Goal: Information Seeking & Learning: Learn about a topic

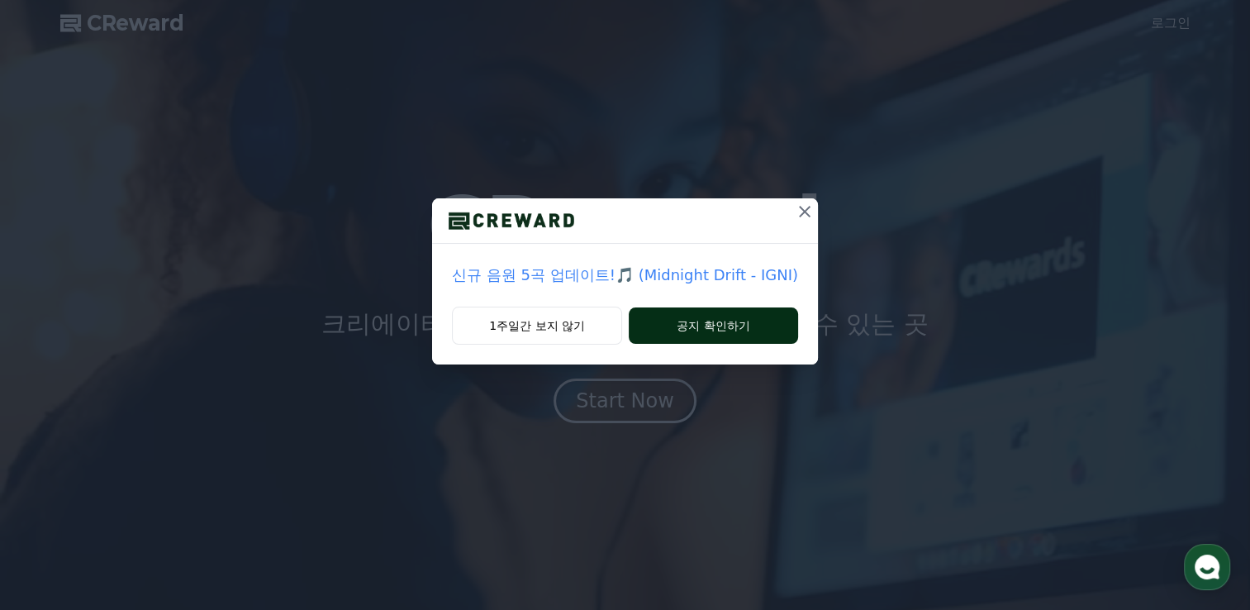
click at [687, 332] on button "공지 확인하기" at bounding box center [713, 325] width 169 height 36
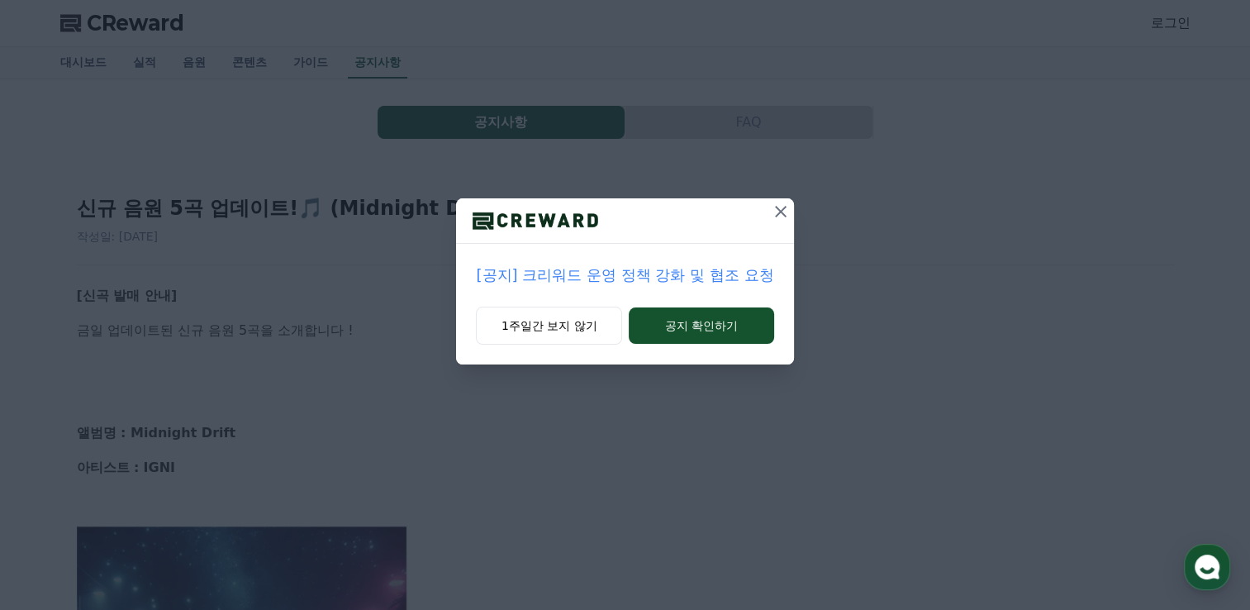
click at [778, 210] on icon at bounding box center [781, 212] width 20 height 20
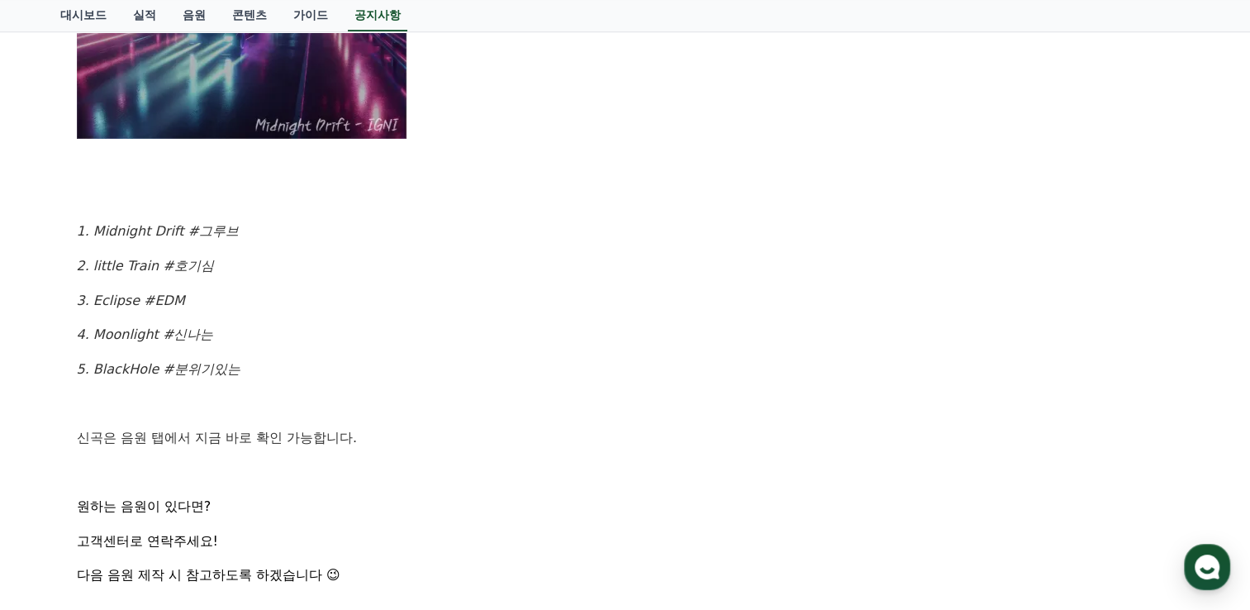
scroll to position [743, 0]
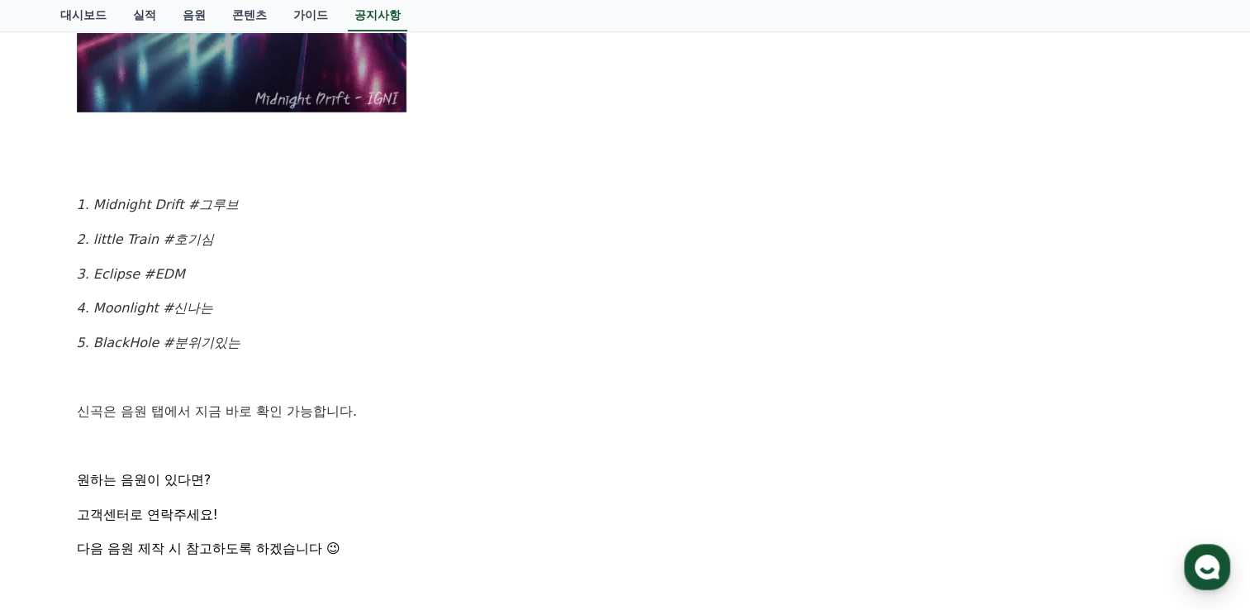
click at [132, 206] on em "1. Midnight Drift #그루브" at bounding box center [158, 205] width 162 height 16
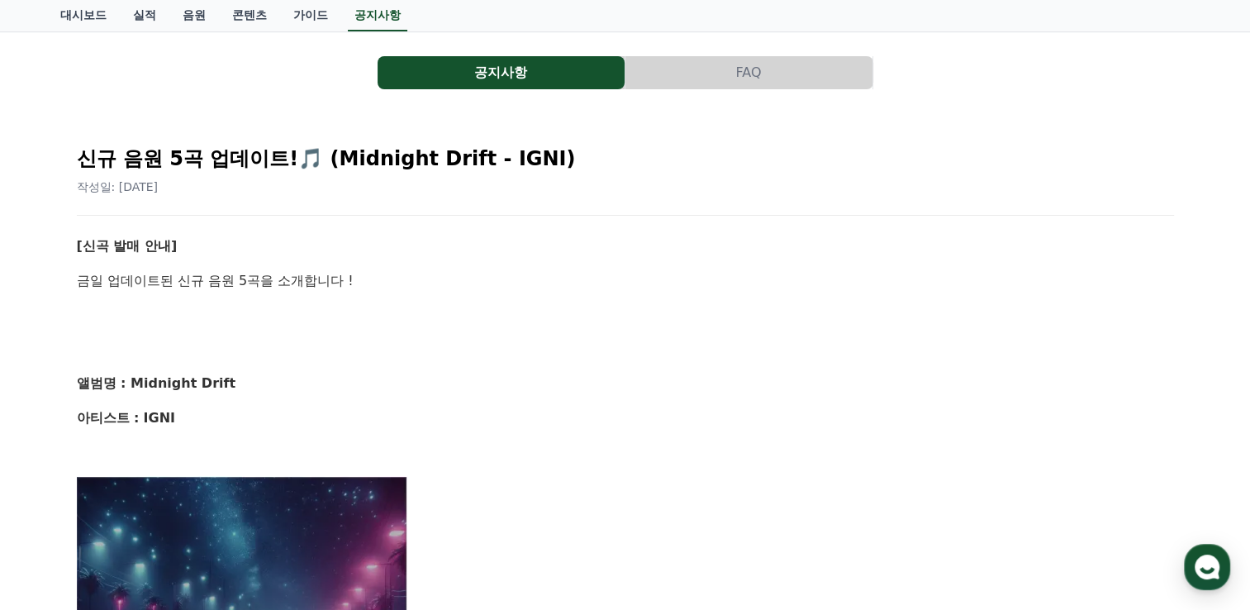
scroll to position [0, 0]
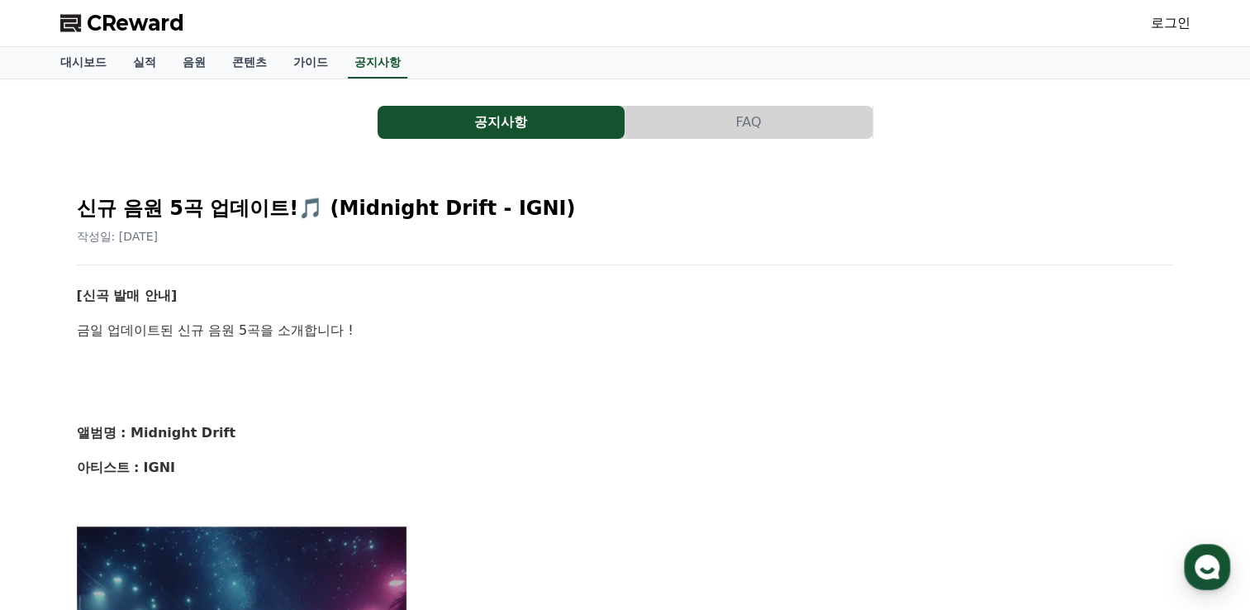
click at [496, 117] on button "공지사항" at bounding box center [500, 122] width 247 height 33
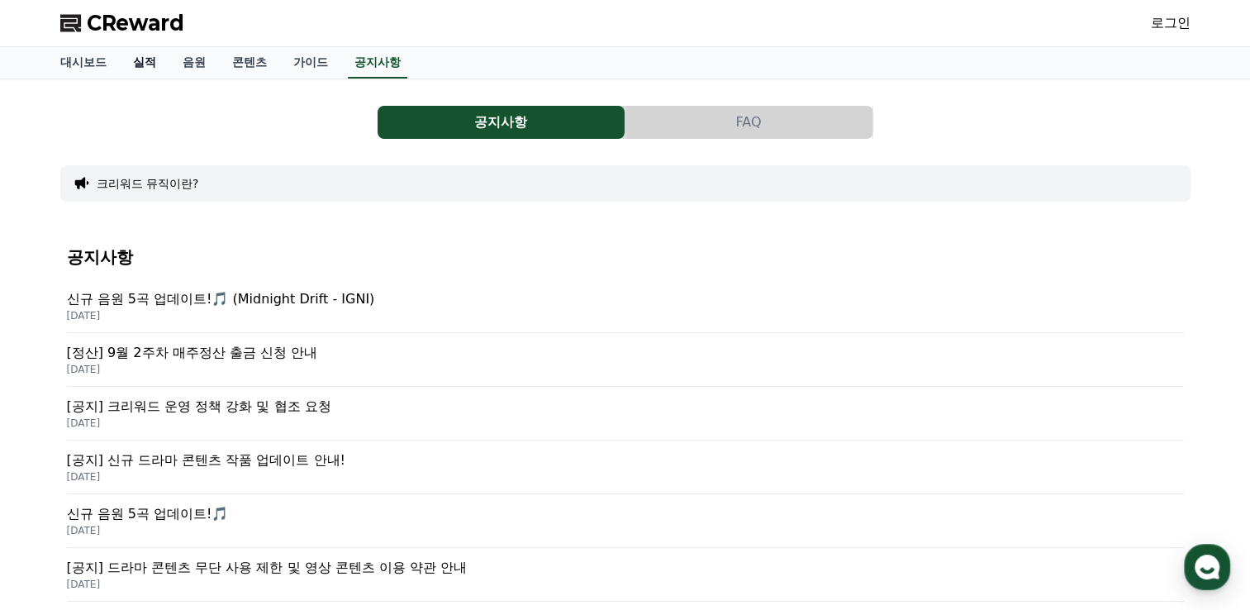
click at [149, 61] on link "실적" at bounding box center [145, 62] width 50 height 31
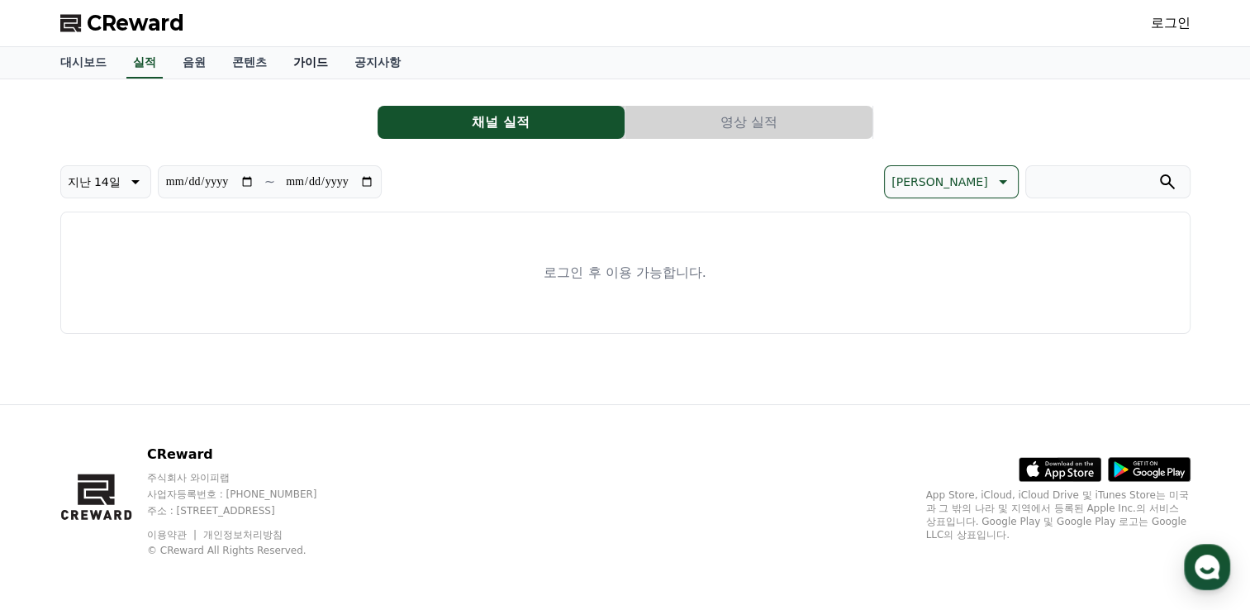
click at [312, 59] on link "가이드" at bounding box center [310, 62] width 61 height 31
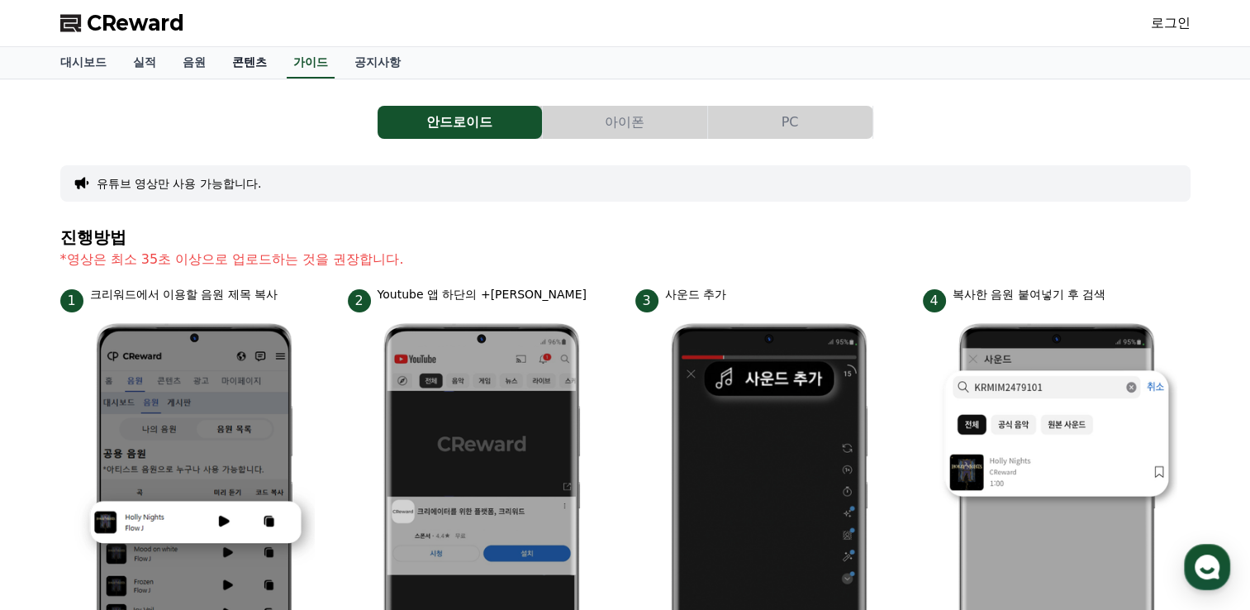
click at [254, 64] on link "콘텐츠" at bounding box center [249, 62] width 61 height 31
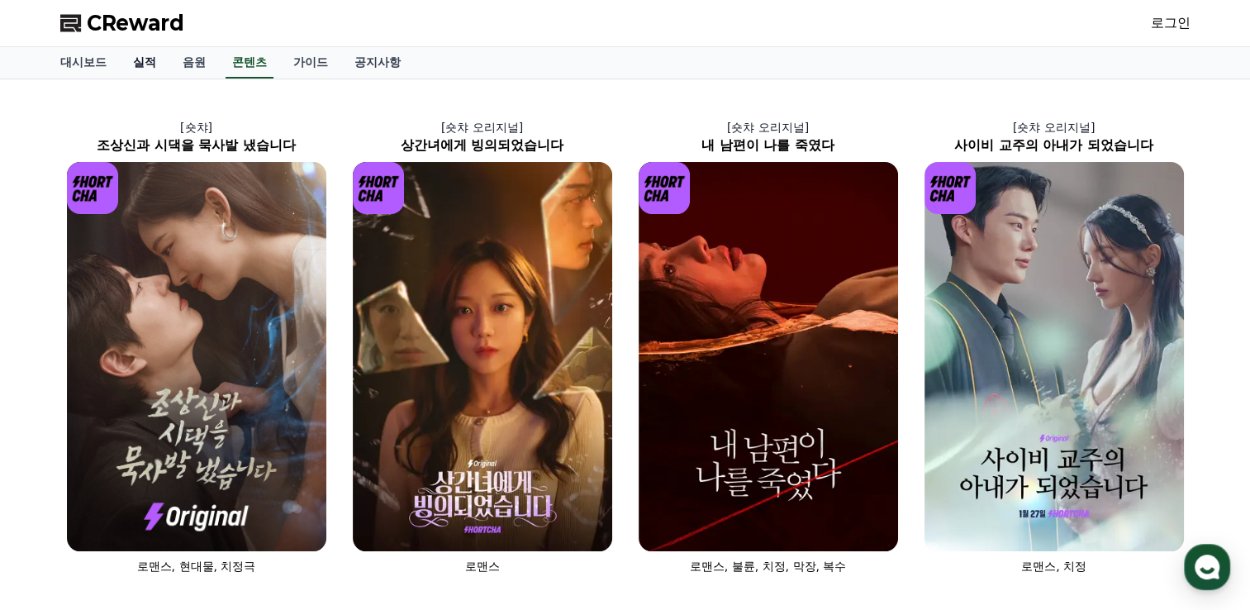
click at [145, 61] on link "실적" at bounding box center [145, 62] width 50 height 31
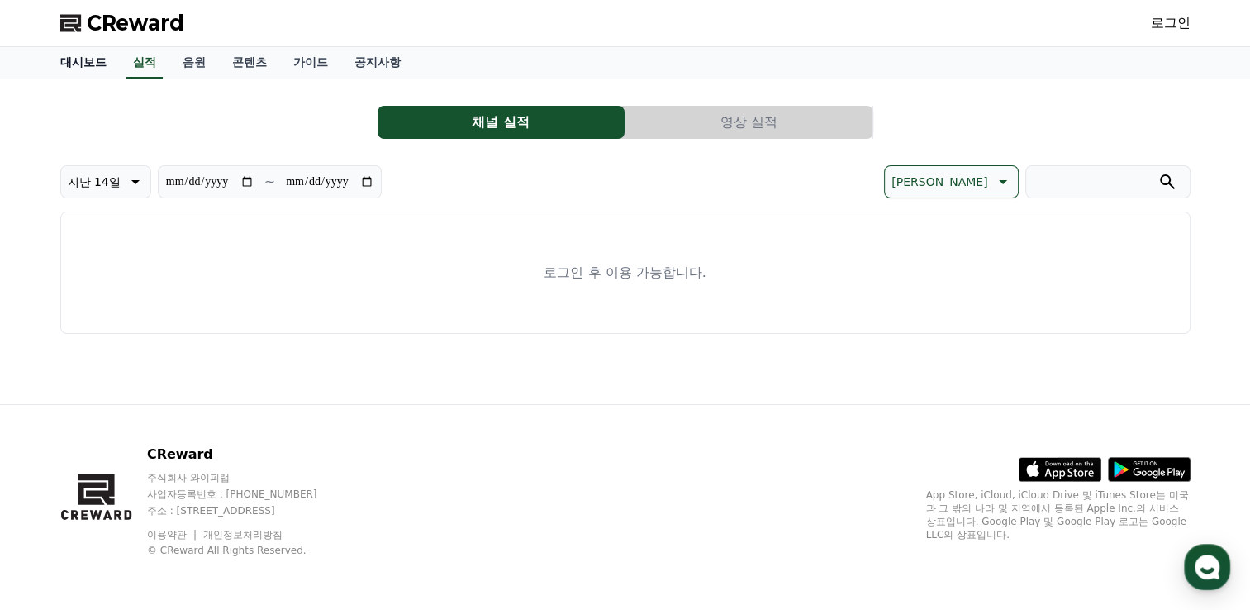
click at [93, 59] on link "대시보드" at bounding box center [83, 62] width 73 height 31
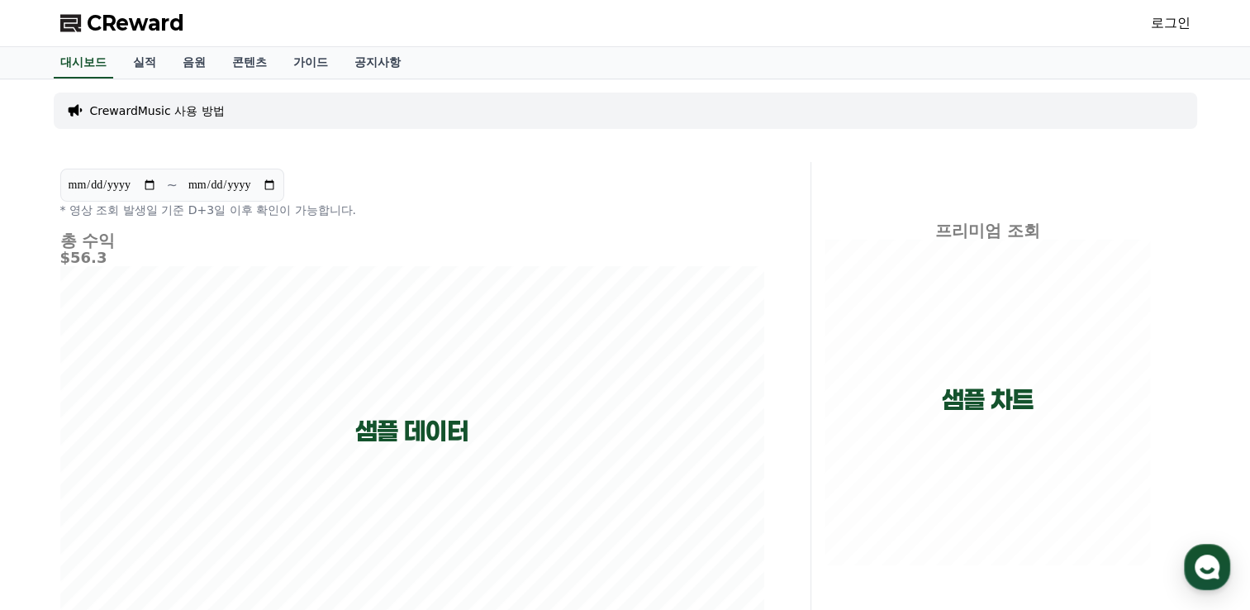
click at [162, 112] on p "CrewardMusic 사용 방법" at bounding box center [157, 110] width 135 height 17
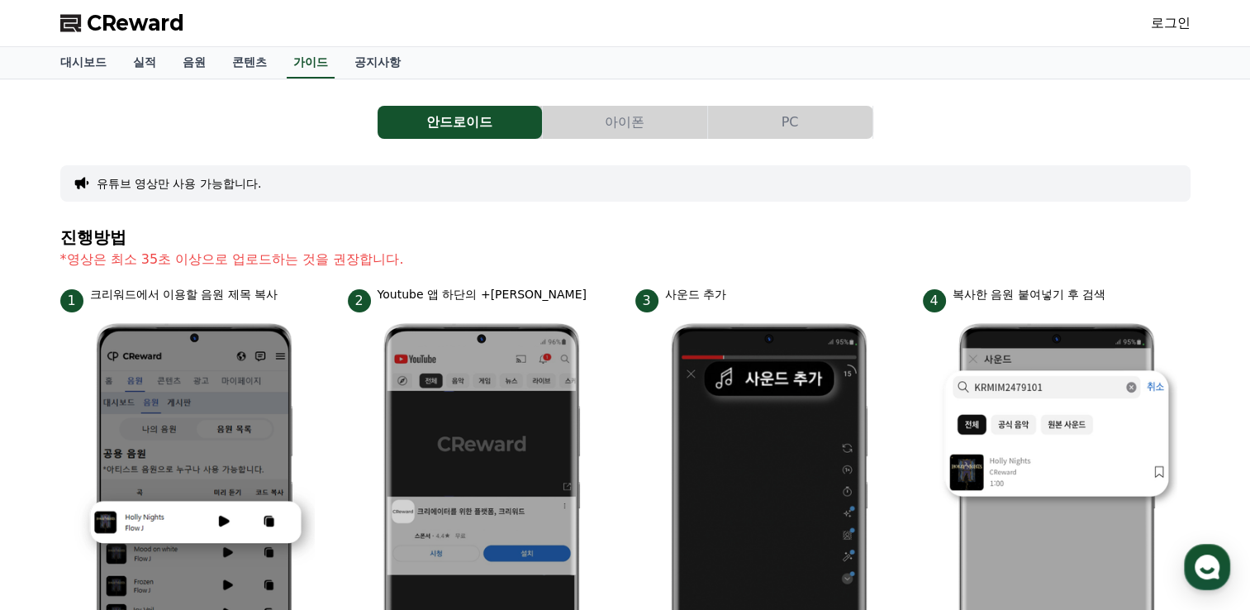
click at [463, 127] on button "안드로이드" at bounding box center [459, 122] width 164 height 33
click at [1175, 21] on link "로그인" at bounding box center [1171, 23] width 40 height 20
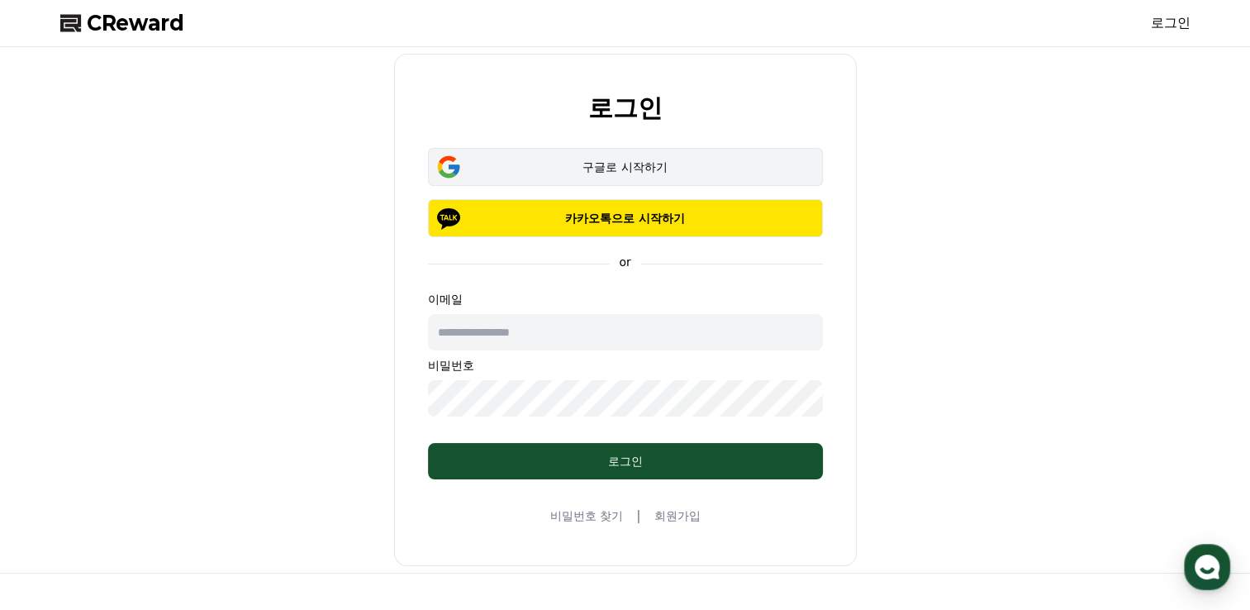
click at [615, 169] on div "구글로 시작하기" at bounding box center [625, 167] width 347 height 17
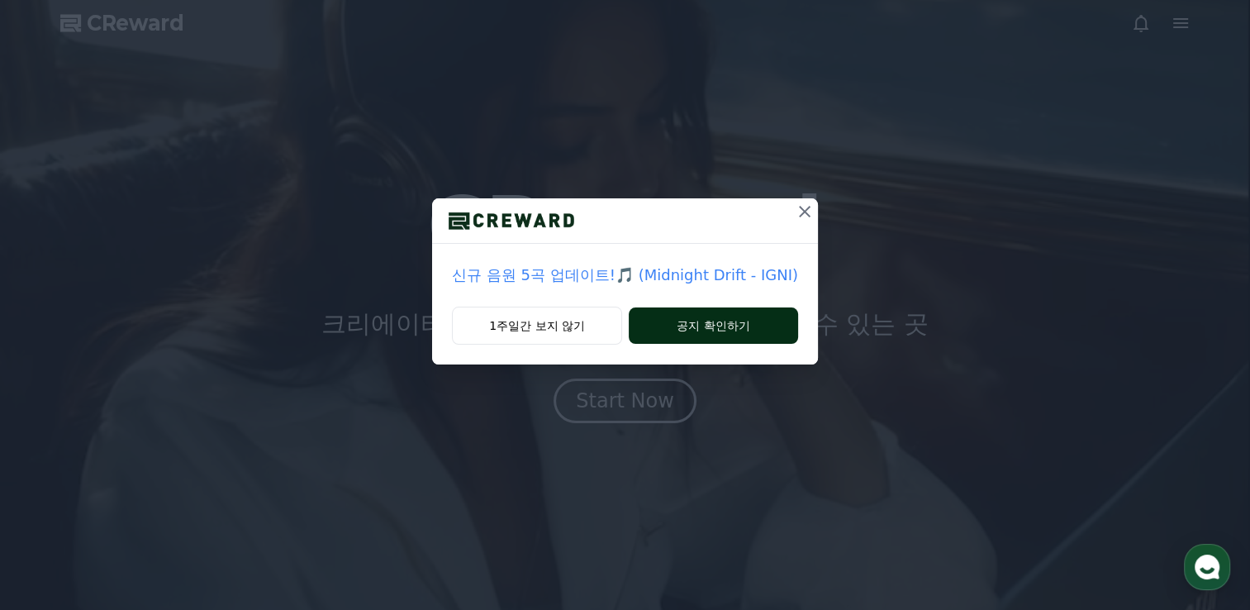
click at [706, 330] on button "공지 확인하기" at bounding box center [713, 325] width 169 height 36
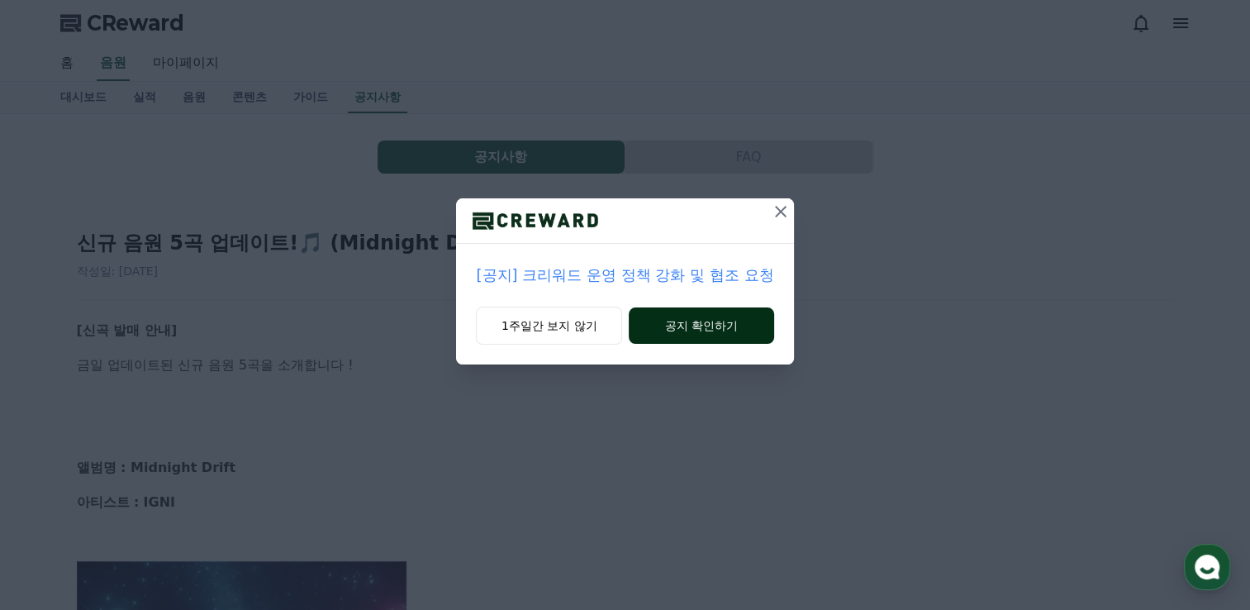
click at [706, 328] on button "공지 확인하기" at bounding box center [701, 325] width 145 height 36
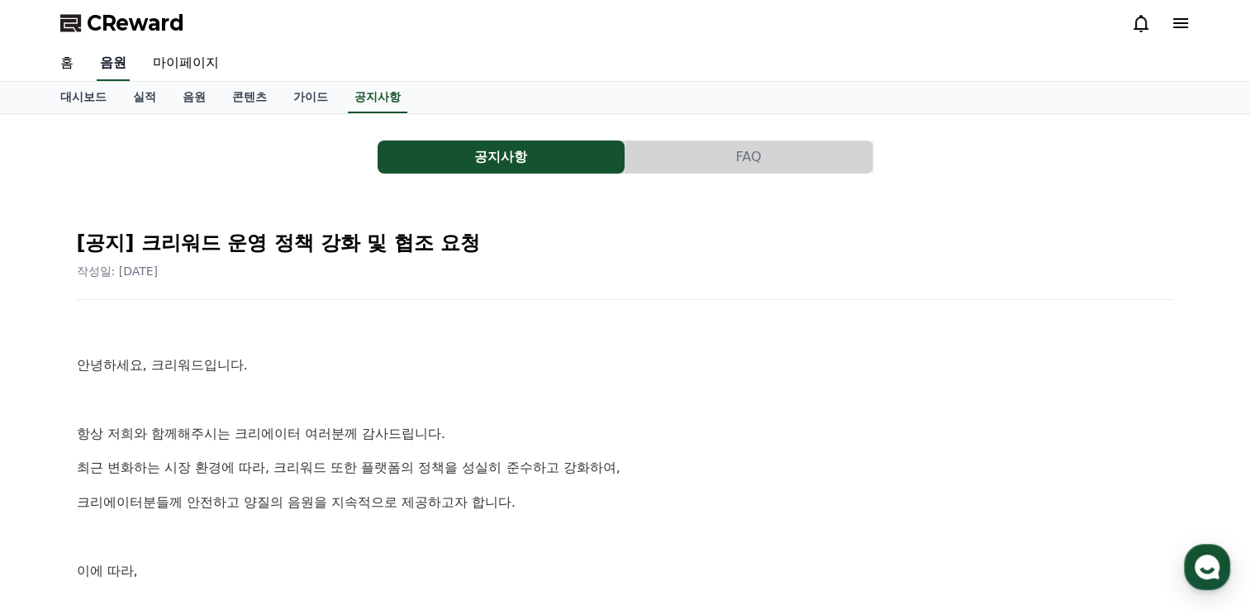
click at [112, 64] on link "음원" at bounding box center [113, 63] width 33 height 35
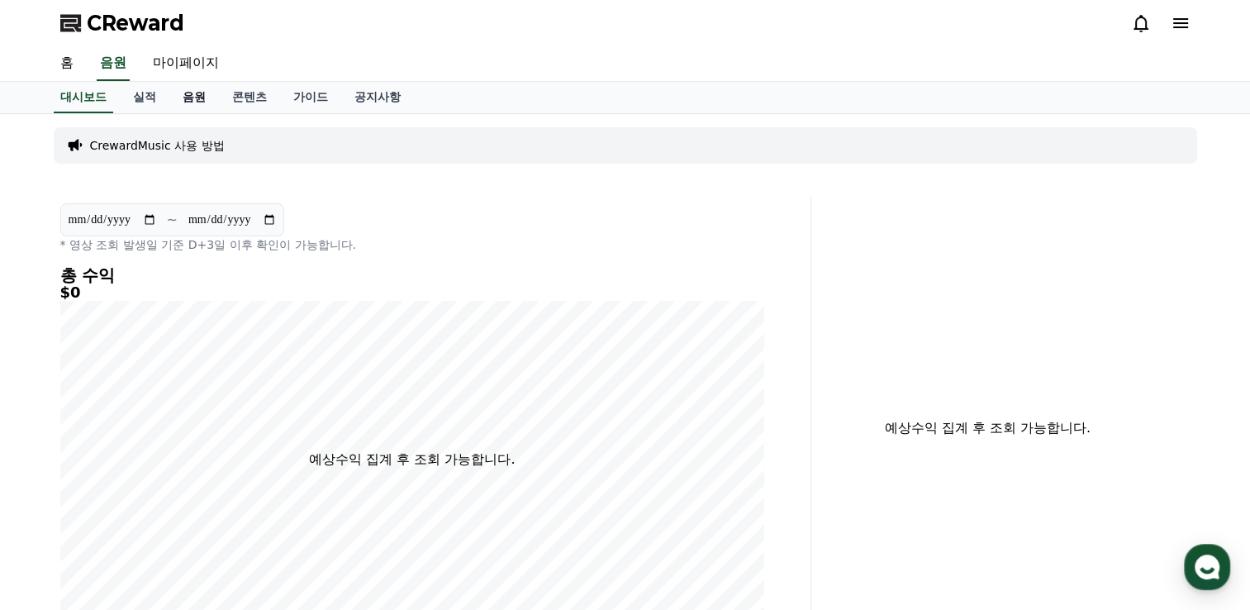
click at [189, 97] on link "음원" at bounding box center [194, 97] width 50 height 31
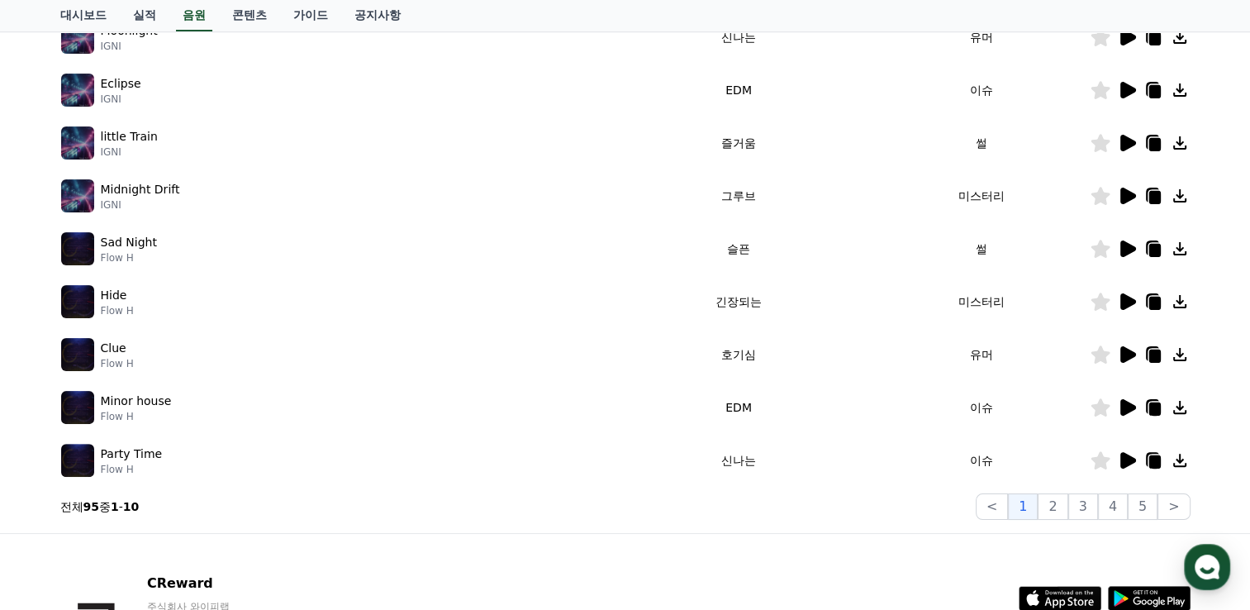
scroll to position [259, 0]
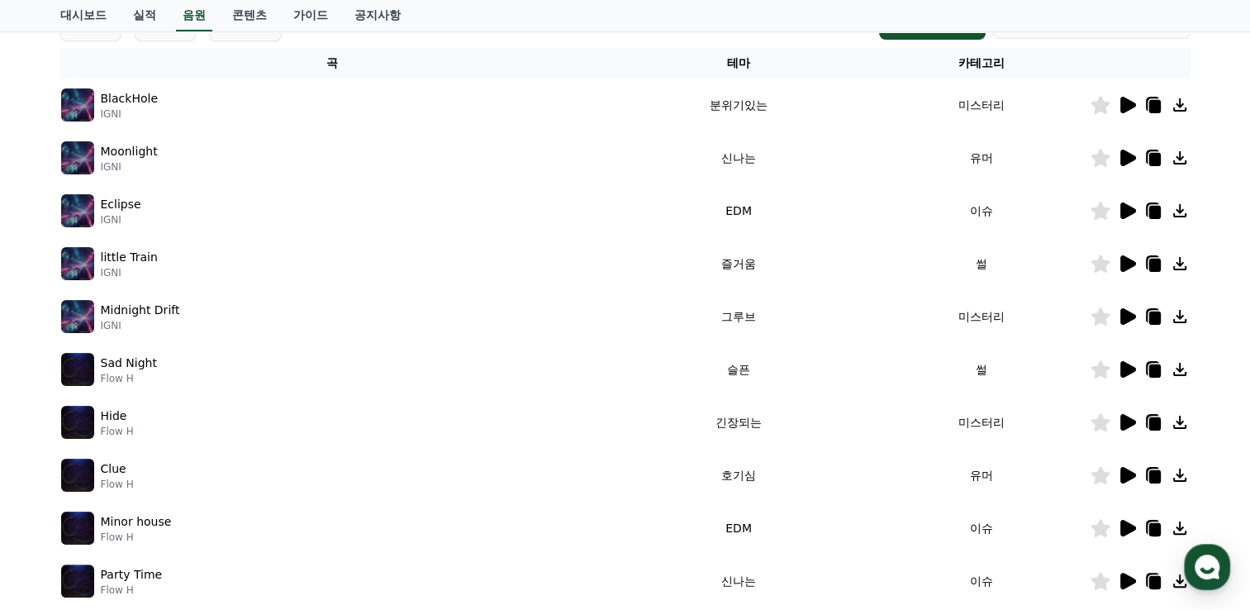
click at [71, 316] on img at bounding box center [77, 316] width 33 height 33
click at [1127, 319] on icon at bounding box center [1128, 316] width 16 height 17
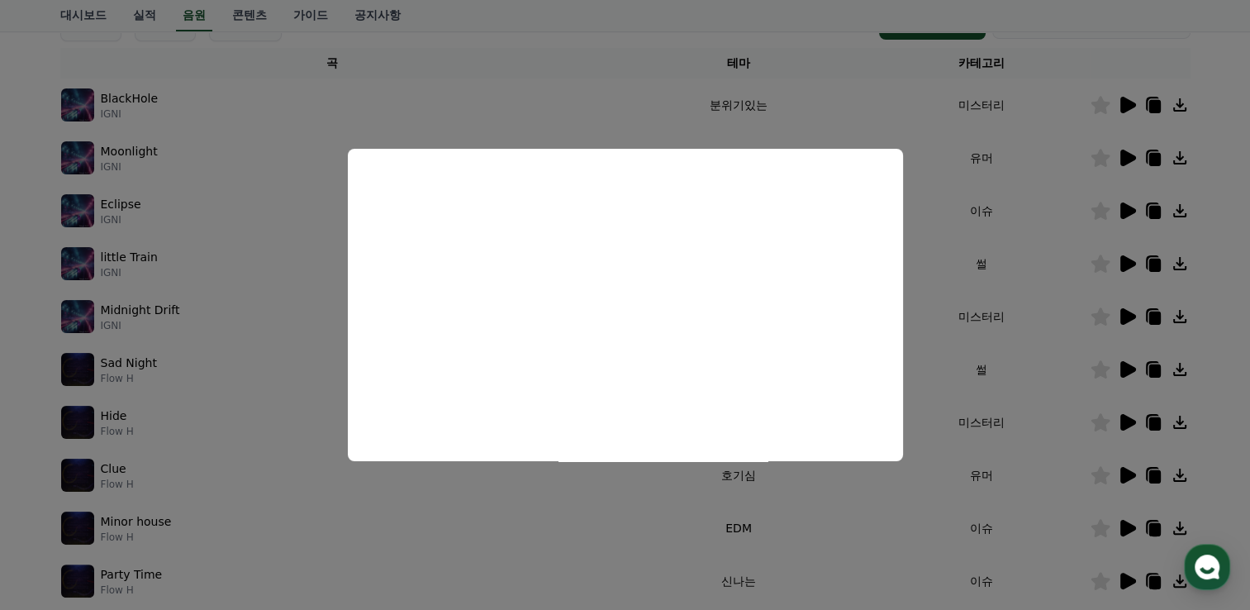
click at [235, 263] on button "close modal" at bounding box center [625, 305] width 1250 height 610
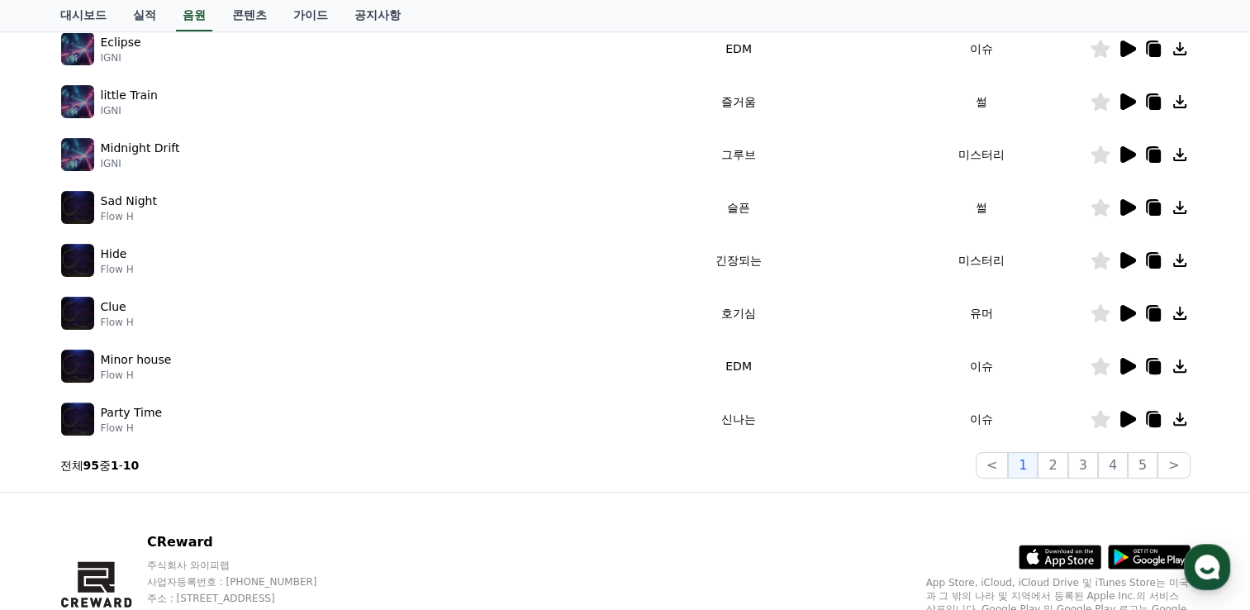
scroll to position [425, 0]
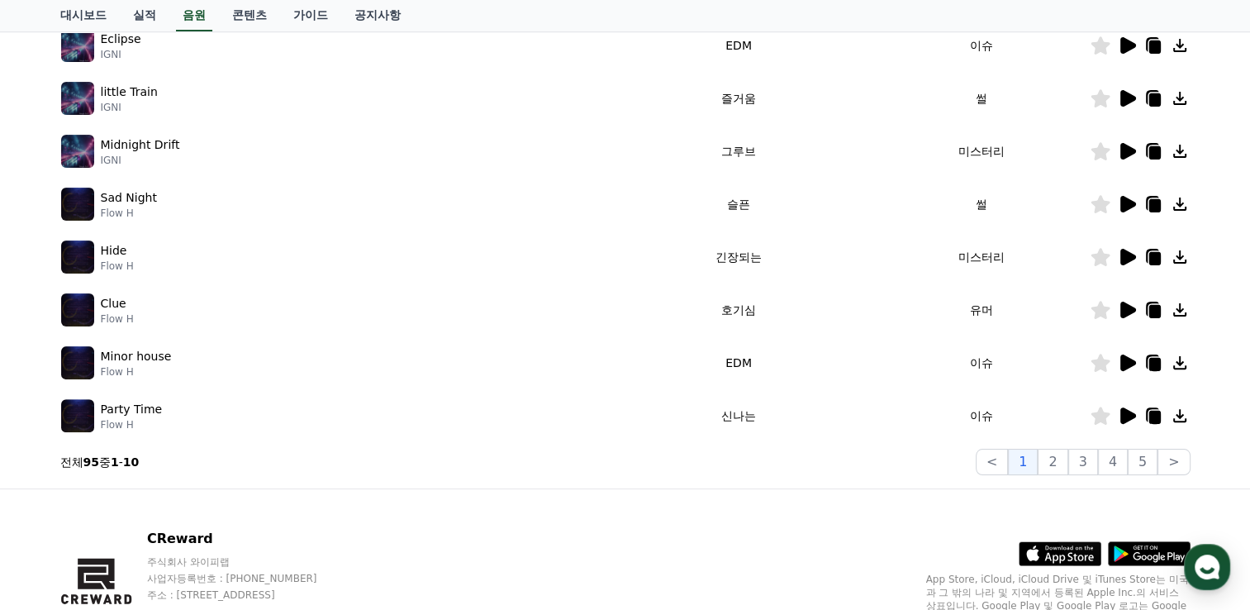
click at [83, 414] on img at bounding box center [77, 415] width 33 height 33
click at [1127, 416] on icon at bounding box center [1128, 415] width 16 height 17
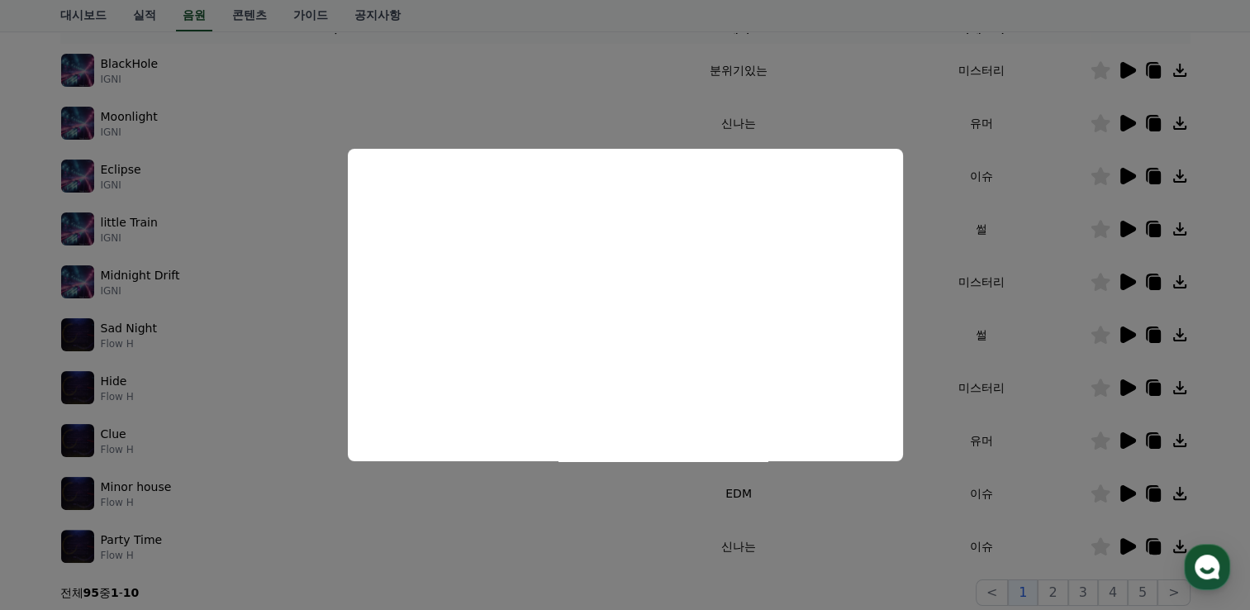
scroll to position [259, 0]
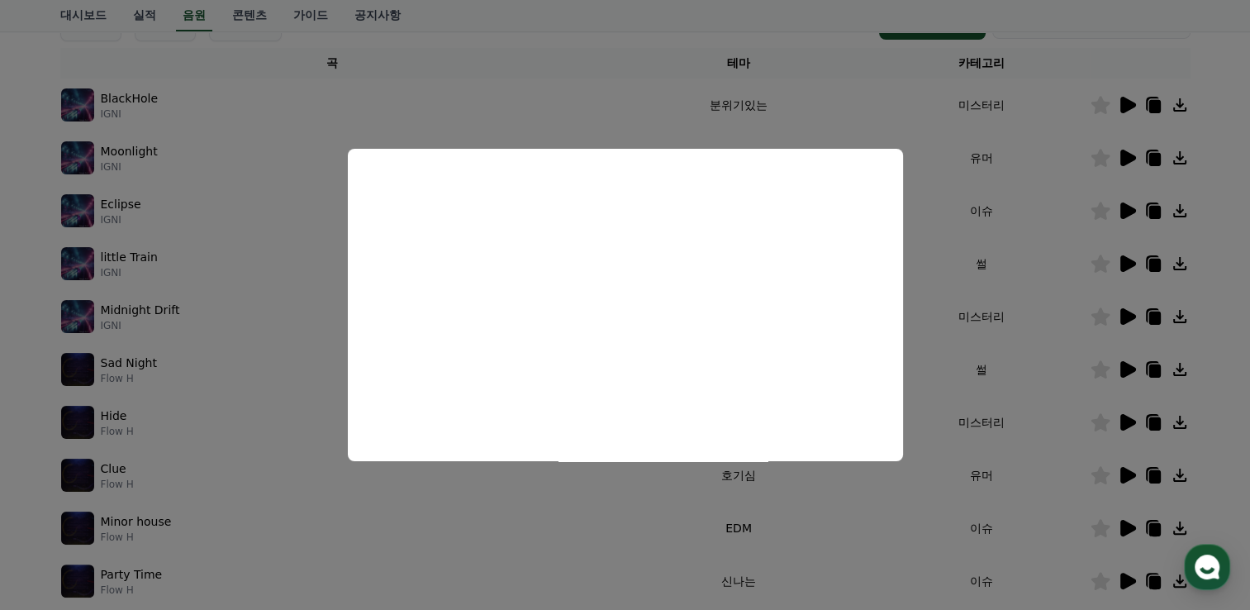
click at [126, 206] on button "close modal" at bounding box center [625, 305] width 1250 height 610
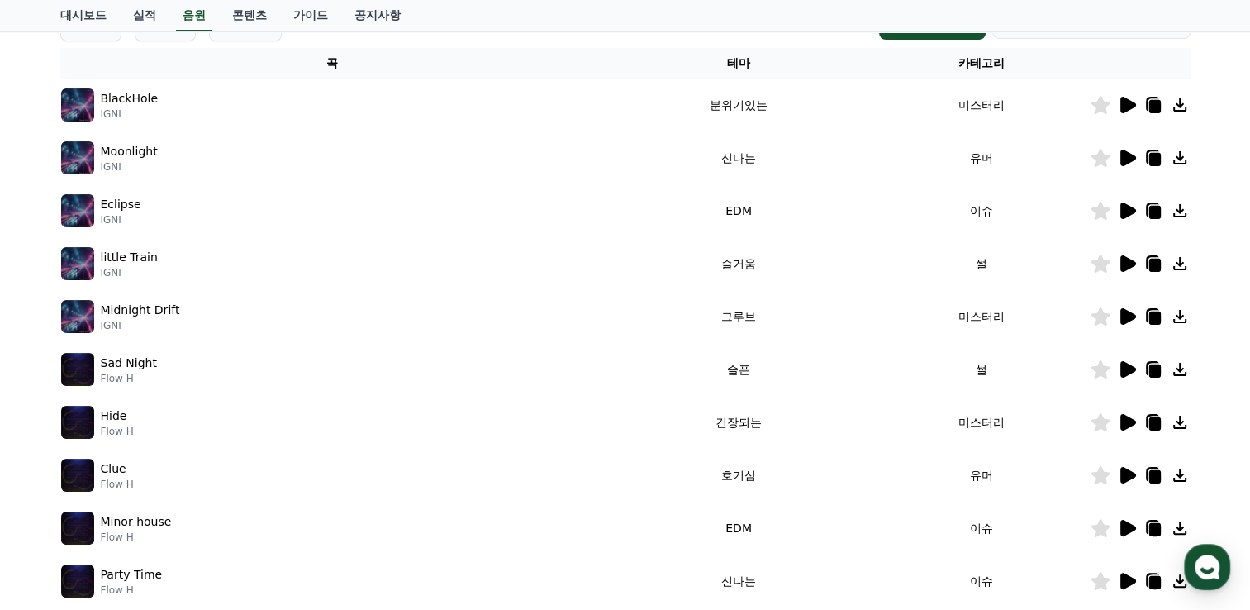
click at [1127, 211] on icon at bounding box center [1128, 210] width 16 height 17
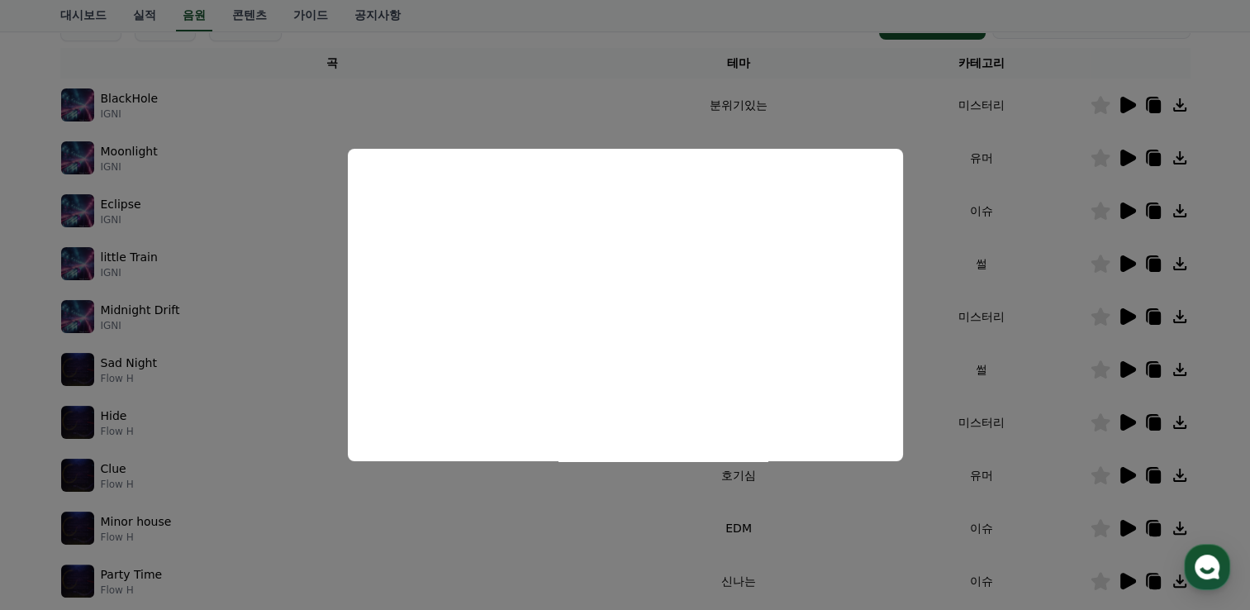
click at [925, 322] on button "close modal" at bounding box center [625, 305] width 1250 height 610
